Goal: Navigation & Orientation: Find specific page/section

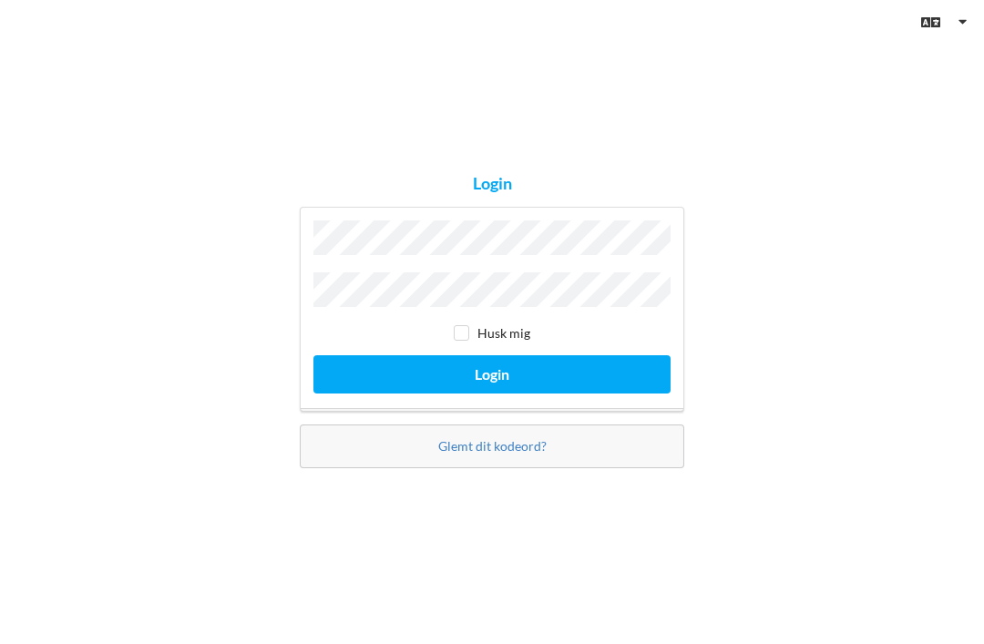
click at [876, 328] on div "Login Husk mig Login Glemt dit kodeord?" at bounding box center [492, 322] width 984 height 644
click at [819, 1] on div "Engelsk Dansk" at bounding box center [492, 22] width 984 height 45
click at [492, 393] on button "Login" at bounding box center [491, 373] width 357 height 37
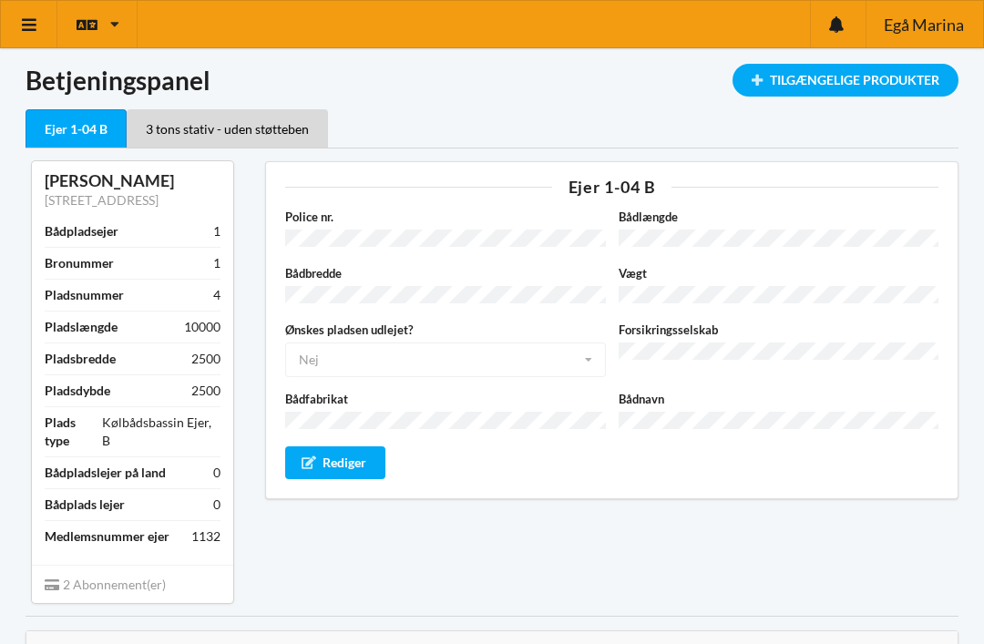
click at [906, 89] on div "Tilgængelige Produkter" at bounding box center [845, 80] width 226 height 33
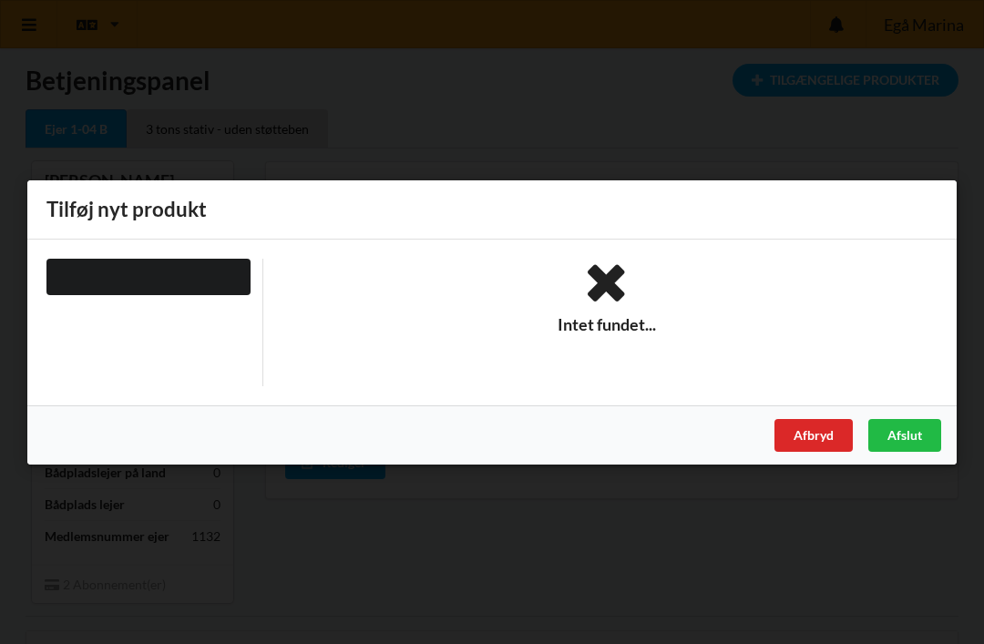
click at [827, 443] on div "Afbryd" at bounding box center [813, 434] width 78 height 33
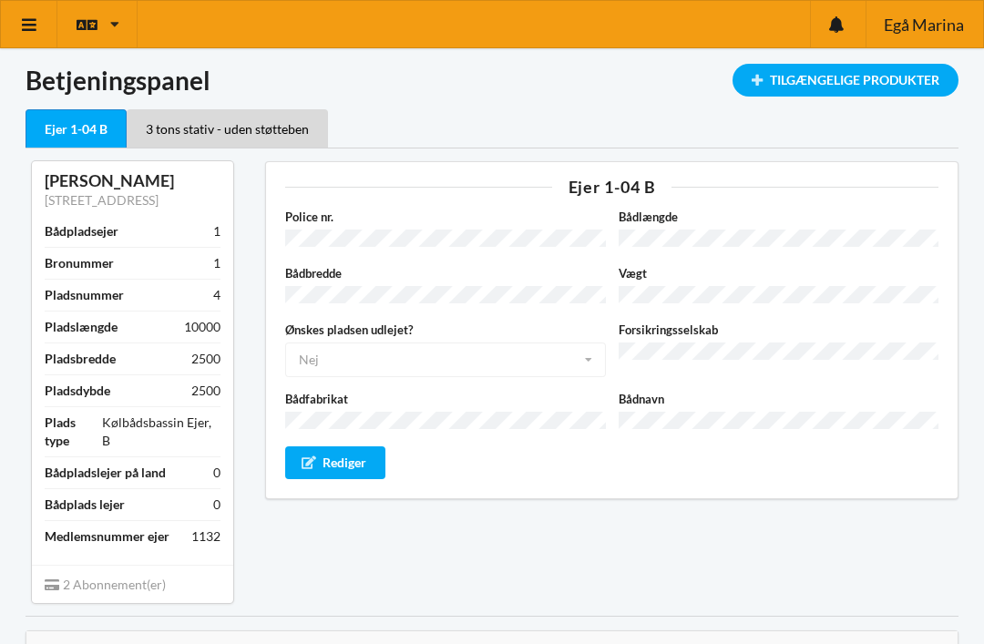
click at [206, 127] on div "3 tons stativ - uden støtteben" at bounding box center [227, 128] width 201 height 38
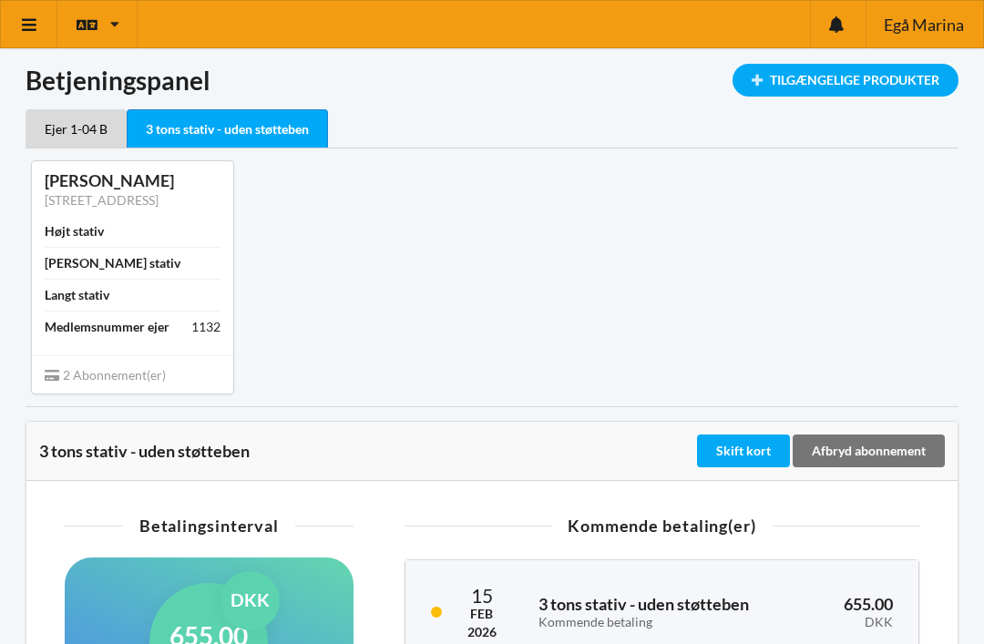
click at [65, 123] on div "Ejer 1-04 B" at bounding box center [76, 128] width 101 height 38
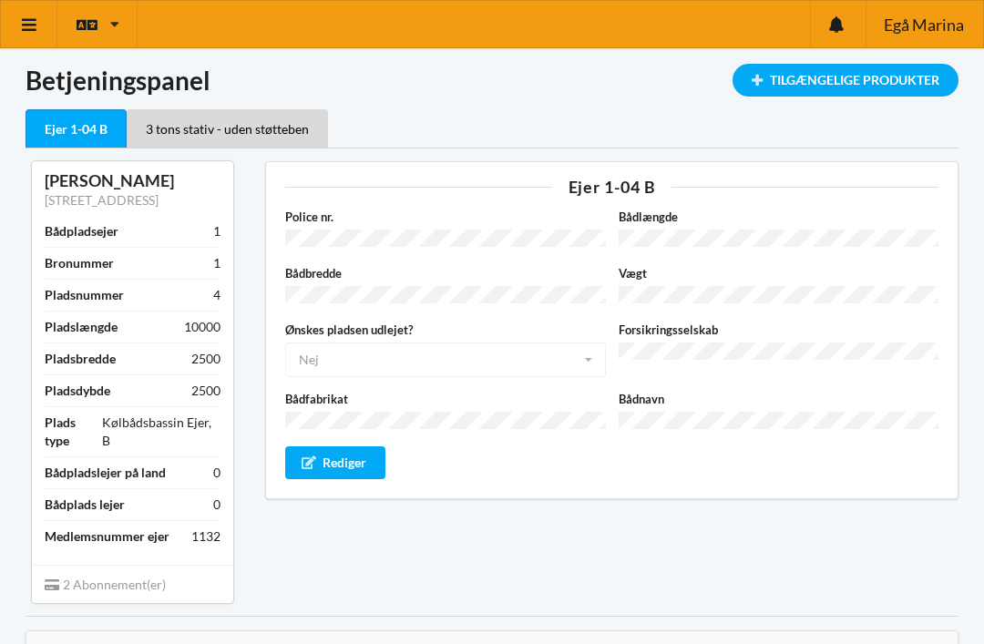
click at [876, 87] on div "Tilgængelige Produkter" at bounding box center [845, 80] width 226 height 33
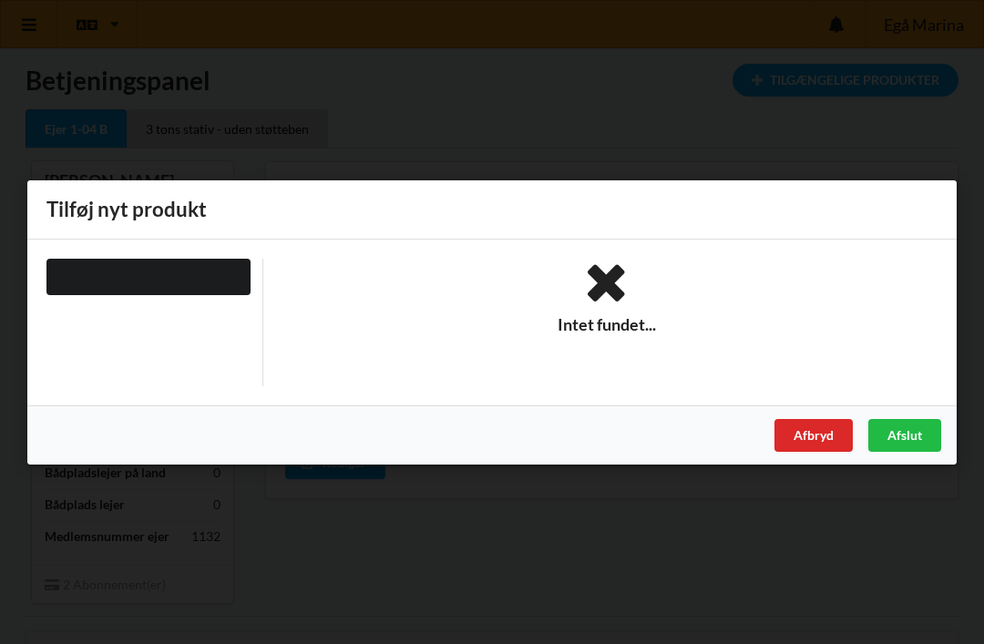
click at [944, 169] on div "Handelsbetingelser Ved at benytte dig af Virksomhedens juridiske navn services …" at bounding box center [492, 322] width 984 height 644
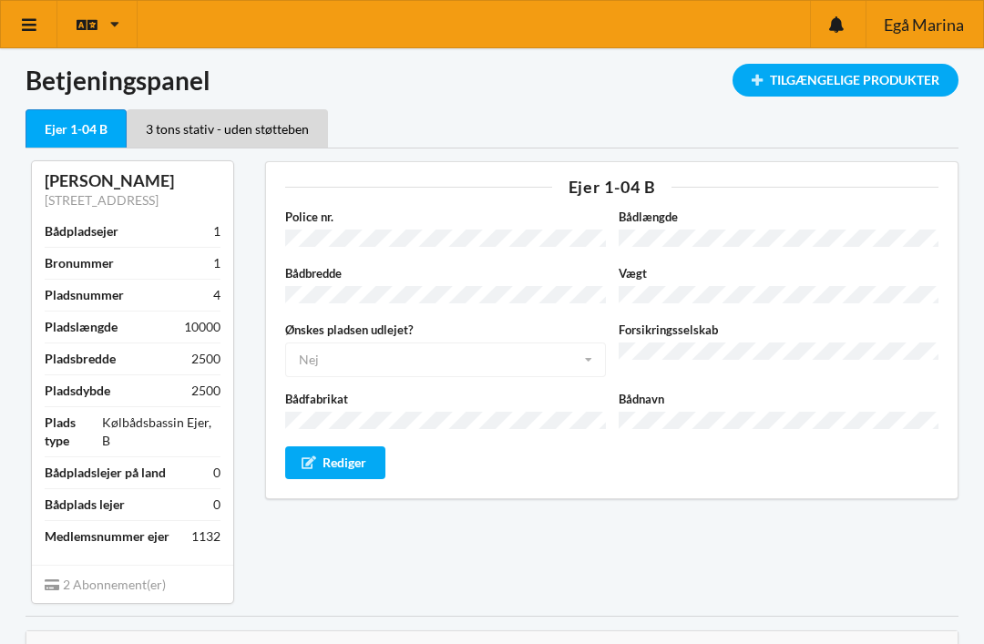
click at [30, 26] on icon at bounding box center [29, 24] width 19 height 16
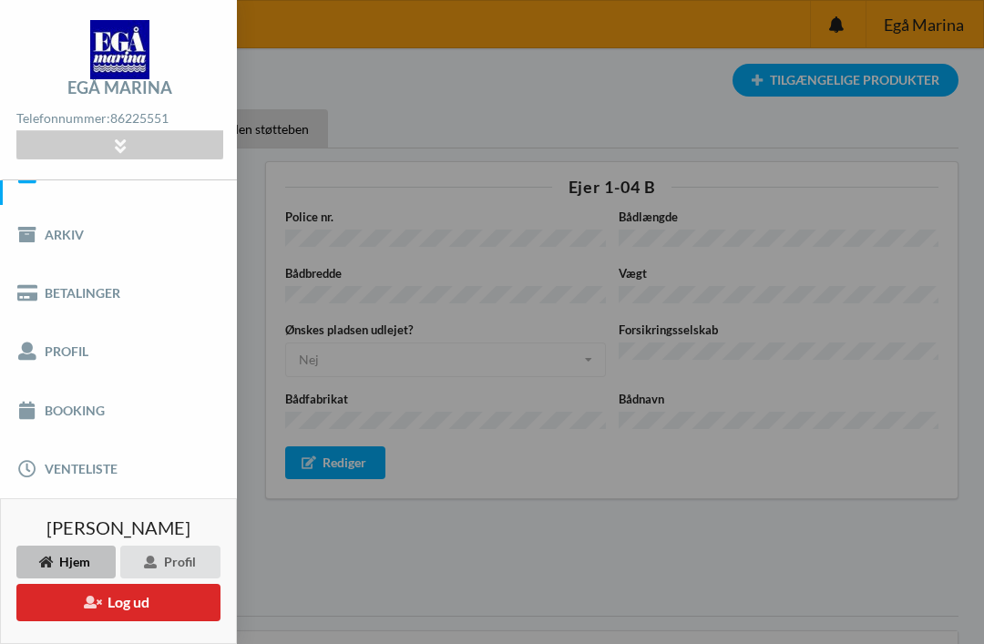
scroll to position [33, 0]
click at [66, 556] on div "Hjem" at bounding box center [65, 562] width 99 height 33
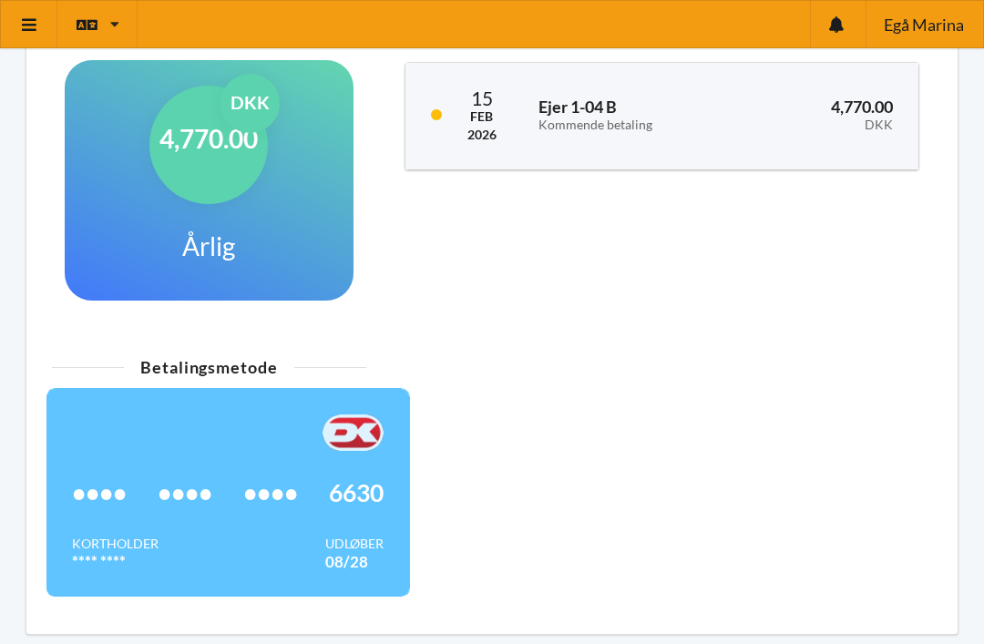
scroll to position [745, 0]
